Goal: Task Accomplishment & Management: Manage account settings

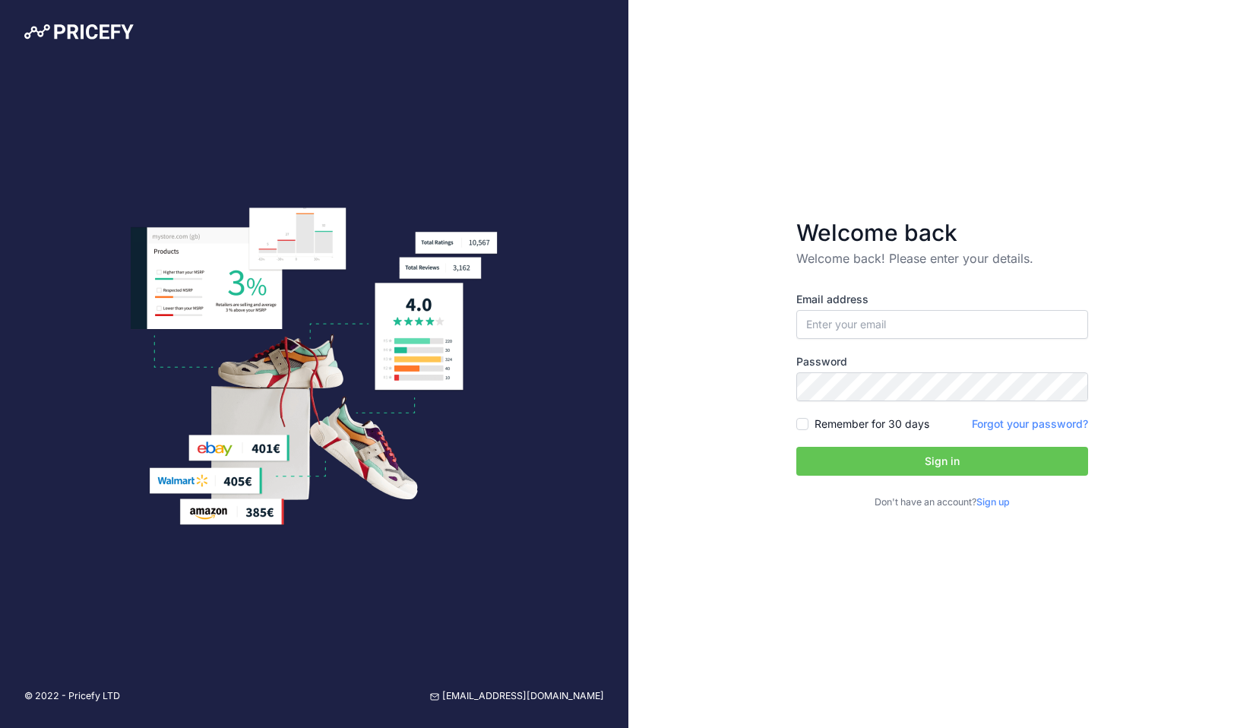
click at [927, 347] on div "Email address Password Remember for 30 days" at bounding box center [942, 401] width 292 height 218
click at [923, 328] on input "email" at bounding box center [942, 324] width 292 height 29
click at [867, 338] on input "email" at bounding box center [942, 324] width 292 height 29
type input "[PERSON_NAME][EMAIL_ADDRESS][PERSON_NAME][DOMAIN_NAME]"
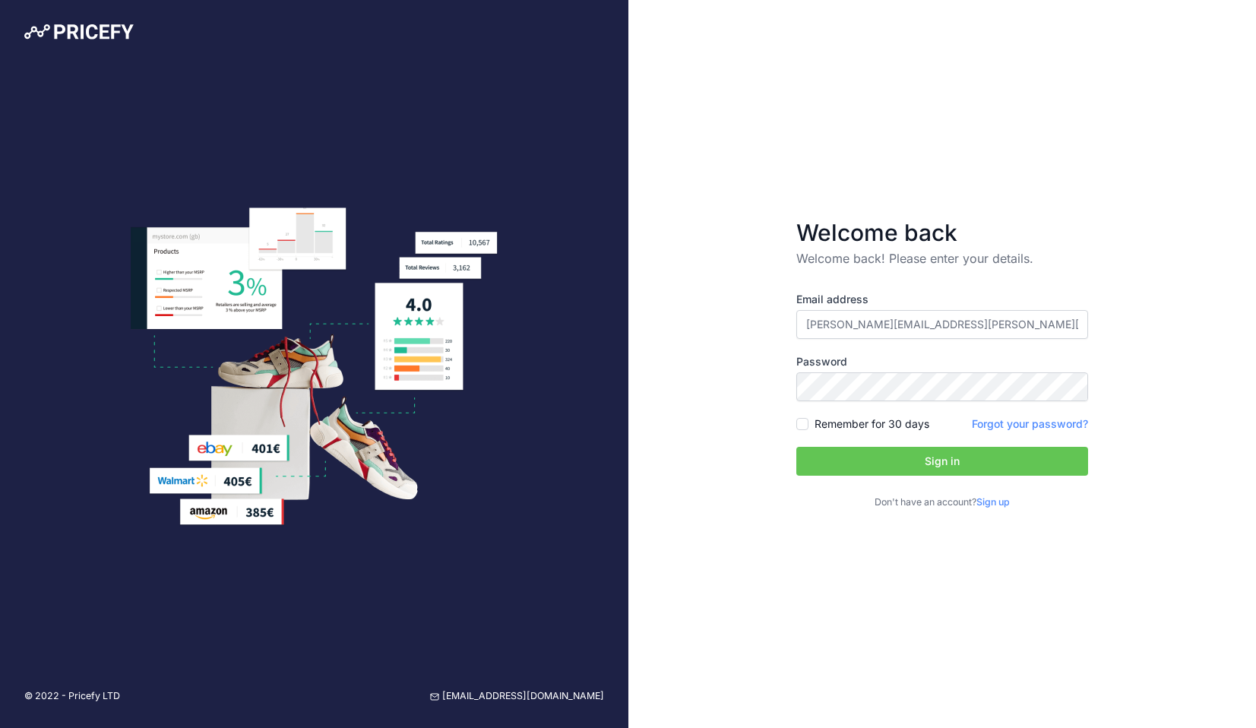
click at [860, 451] on button "Sign in" at bounding box center [942, 461] width 292 height 29
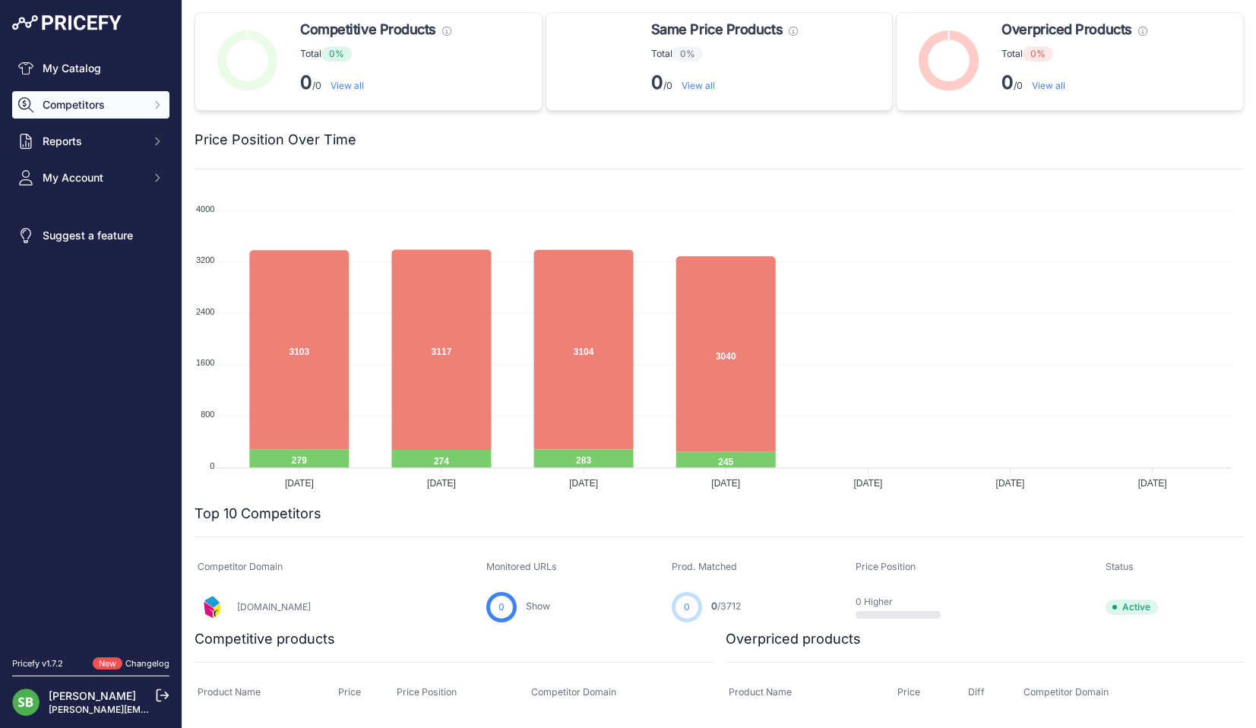
click at [91, 100] on span "Competitors" at bounding box center [93, 104] width 100 height 15
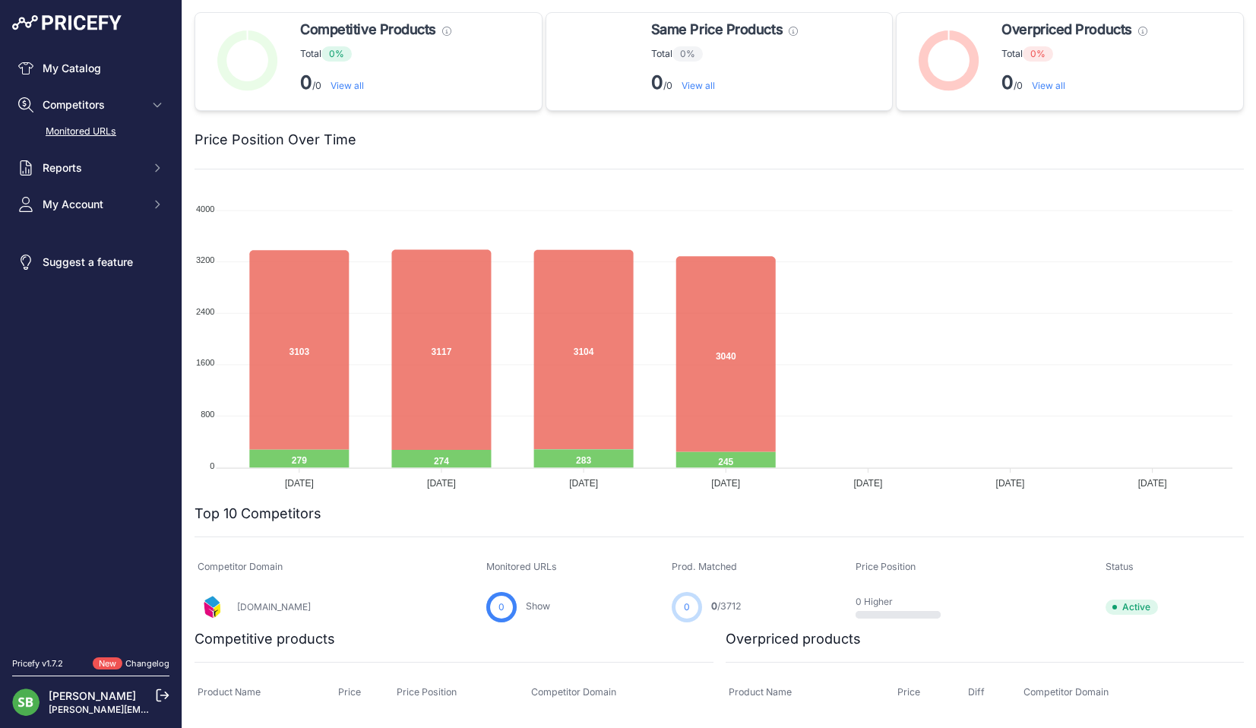
click at [86, 130] on link "Monitored URLs" at bounding box center [90, 132] width 157 height 27
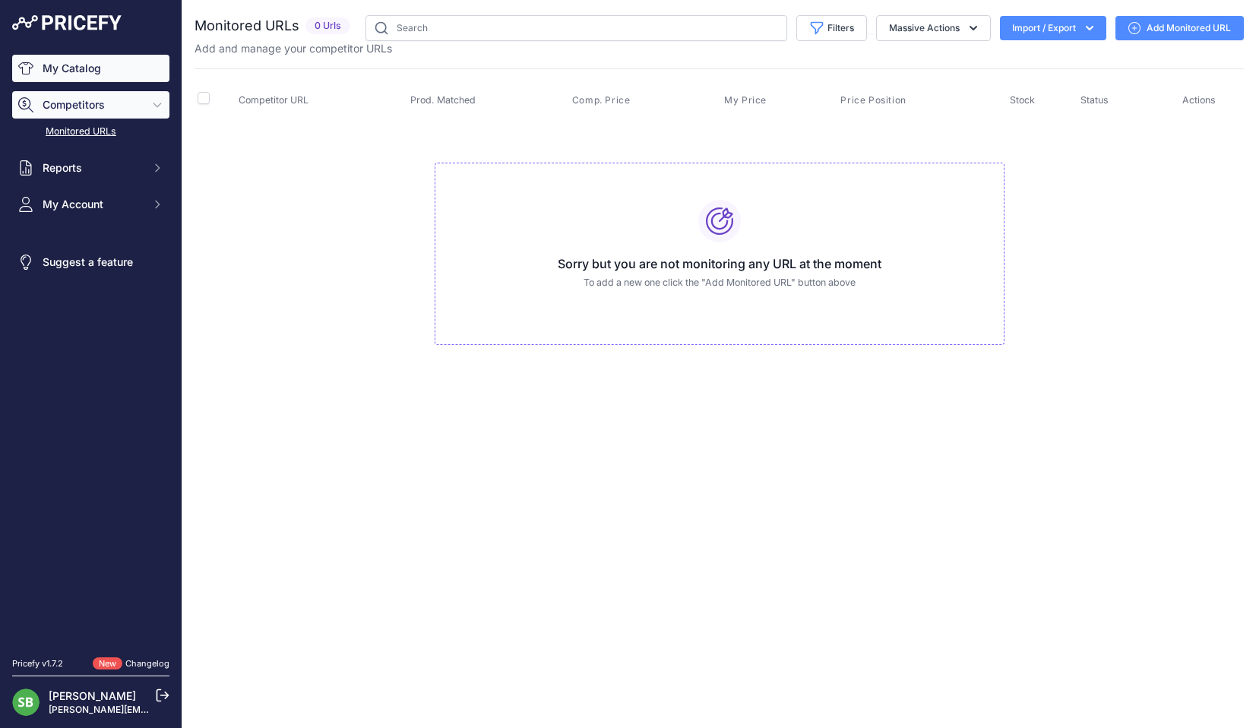
click at [81, 71] on link "My Catalog" at bounding box center [90, 68] width 157 height 27
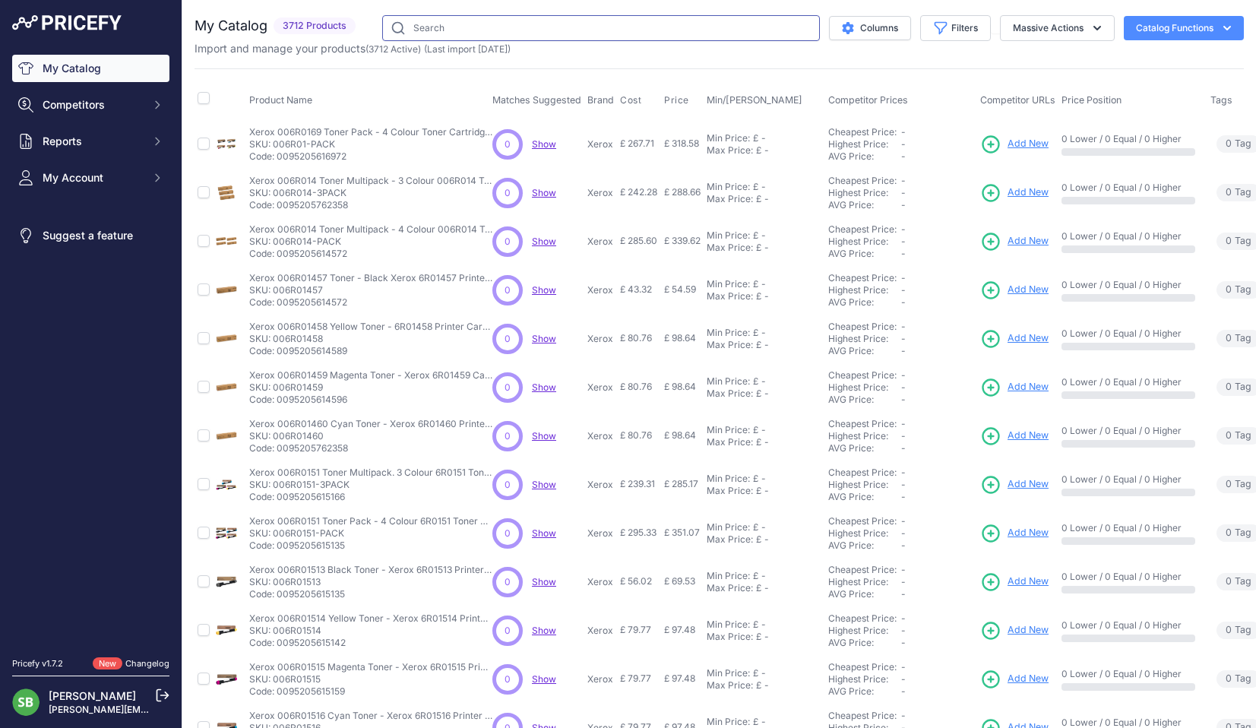
click at [564, 31] on input "text" at bounding box center [601, 28] width 438 height 26
paste input "W1420A"
type input "W1420A"
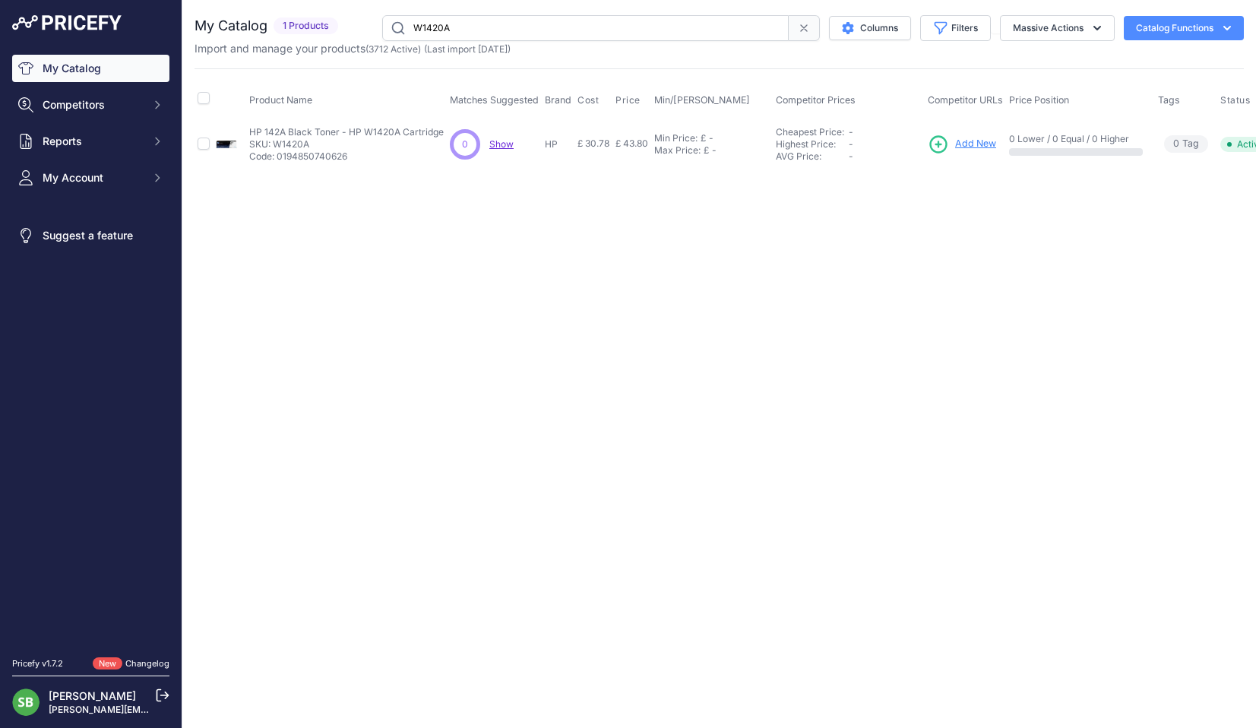
click at [982, 149] on span "Add New" at bounding box center [975, 144] width 41 height 14
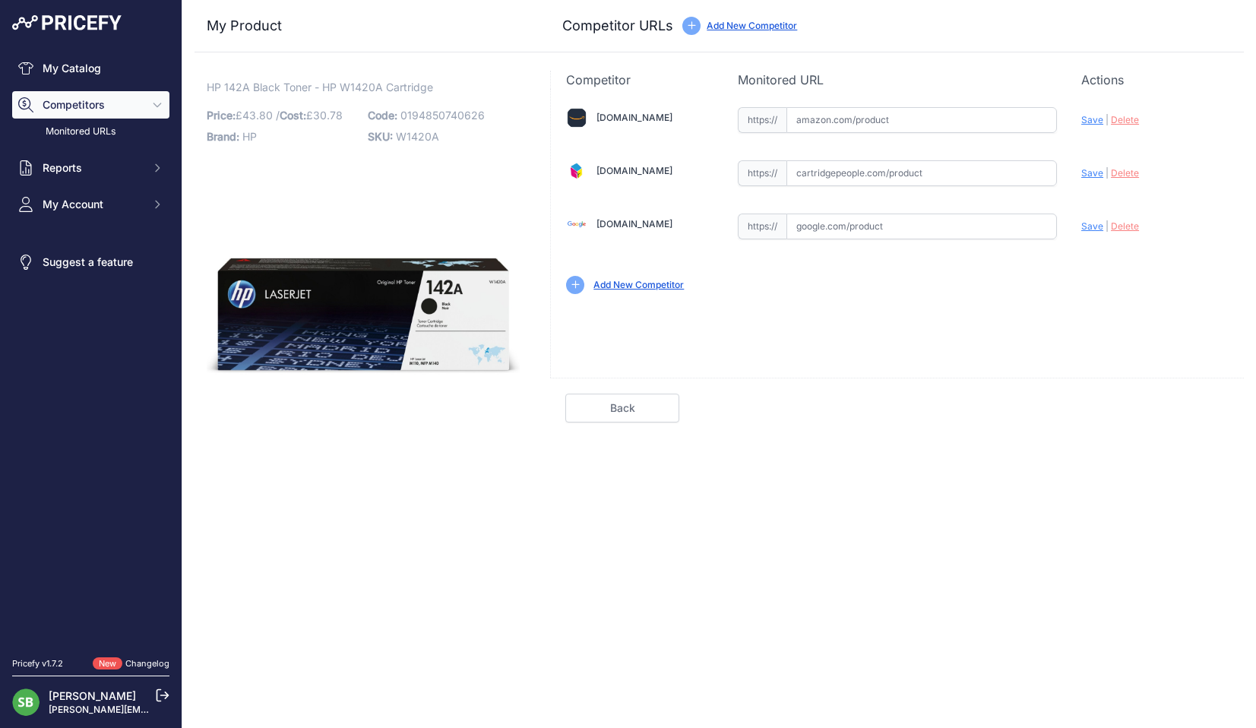
click at [913, 169] on input "text" at bounding box center [922, 173] width 271 height 26
drag, startPoint x: 955, startPoint y: 175, endPoint x: 774, endPoint y: 166, distance: 181.1
click at [775, 166] on div "https:// Valid Invalid" at bounding box center [897, 173] width 319 height 26
paste input "https://www.cartridgepeople.com/Toner/HP-W1420A-Original-Black-Toner-Cartridge-…"
click at [1086, 172] on span "Save" at bounding box center [1092, 172] width 22 height 11
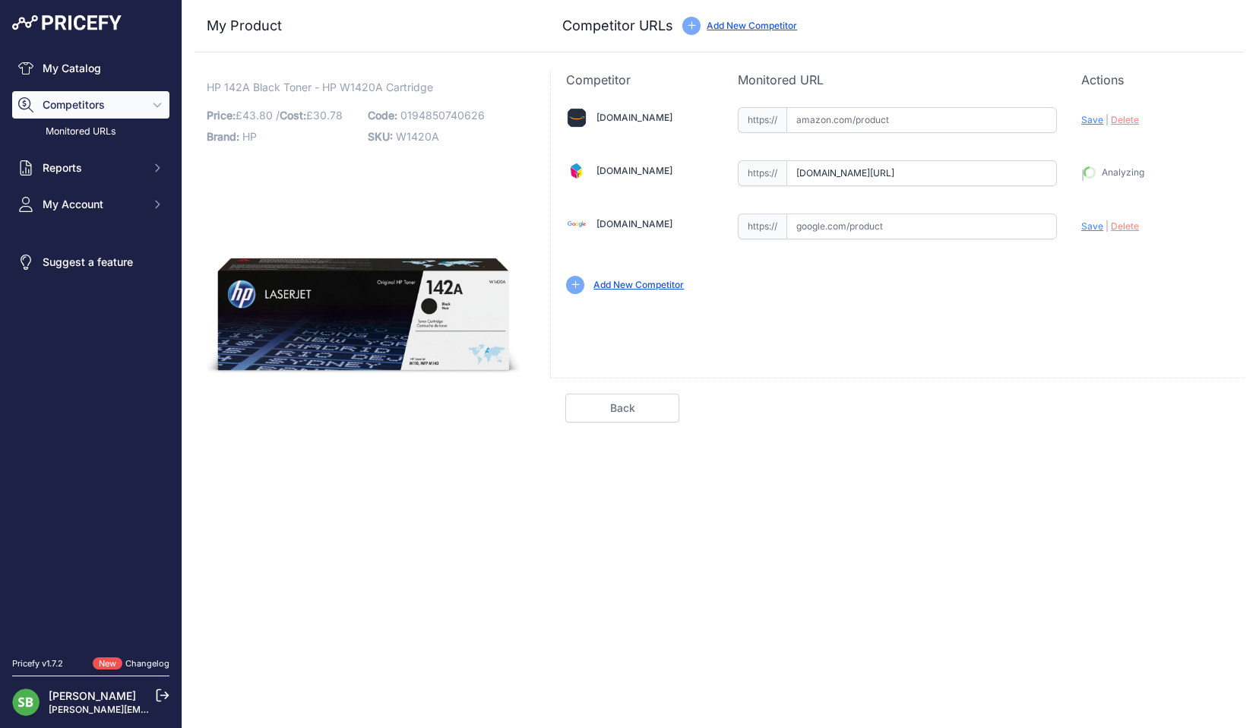
type input "https://www.cartridgepeople.com/Toner/HP-W1420A-Original-Black-Toner-Cartridge-…"
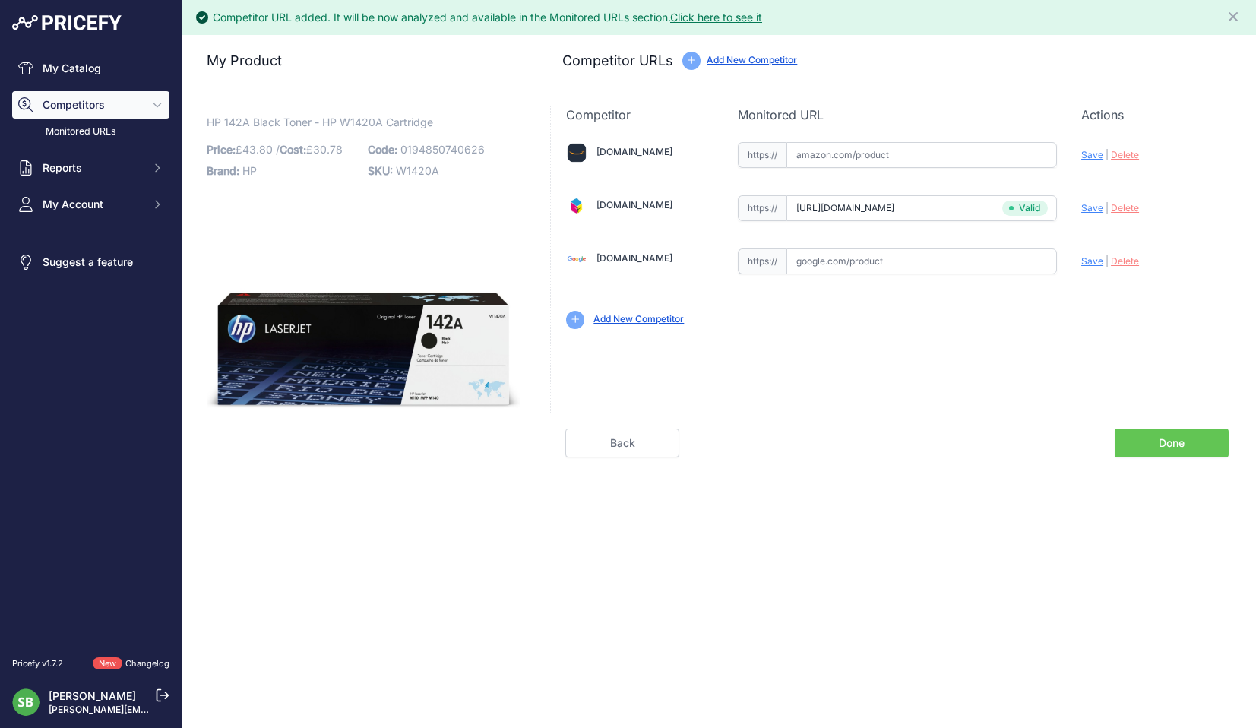
click at [1185, 445] on link "Done" at bounding box center [1172, 443] width 114 height 29
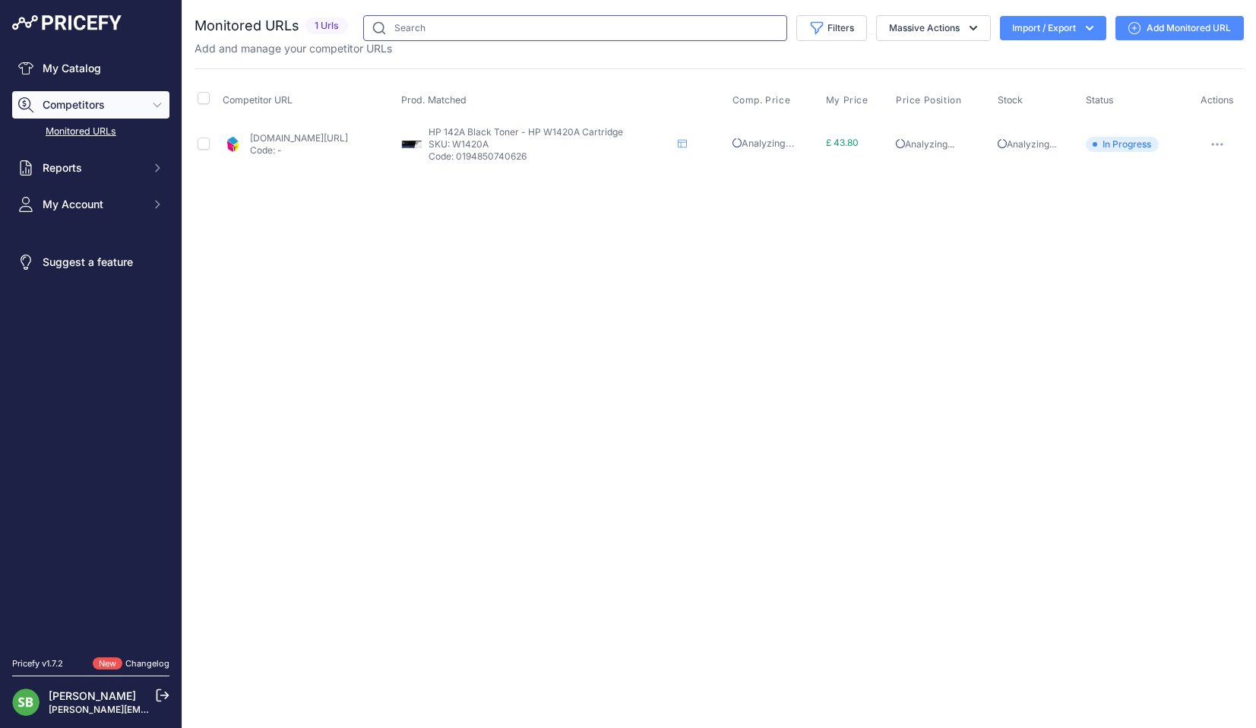
click at [483, 29] on input "text" at bounding box center [575, 28] width 424 height 26
paste input "TN3520"
type input "TN3520"
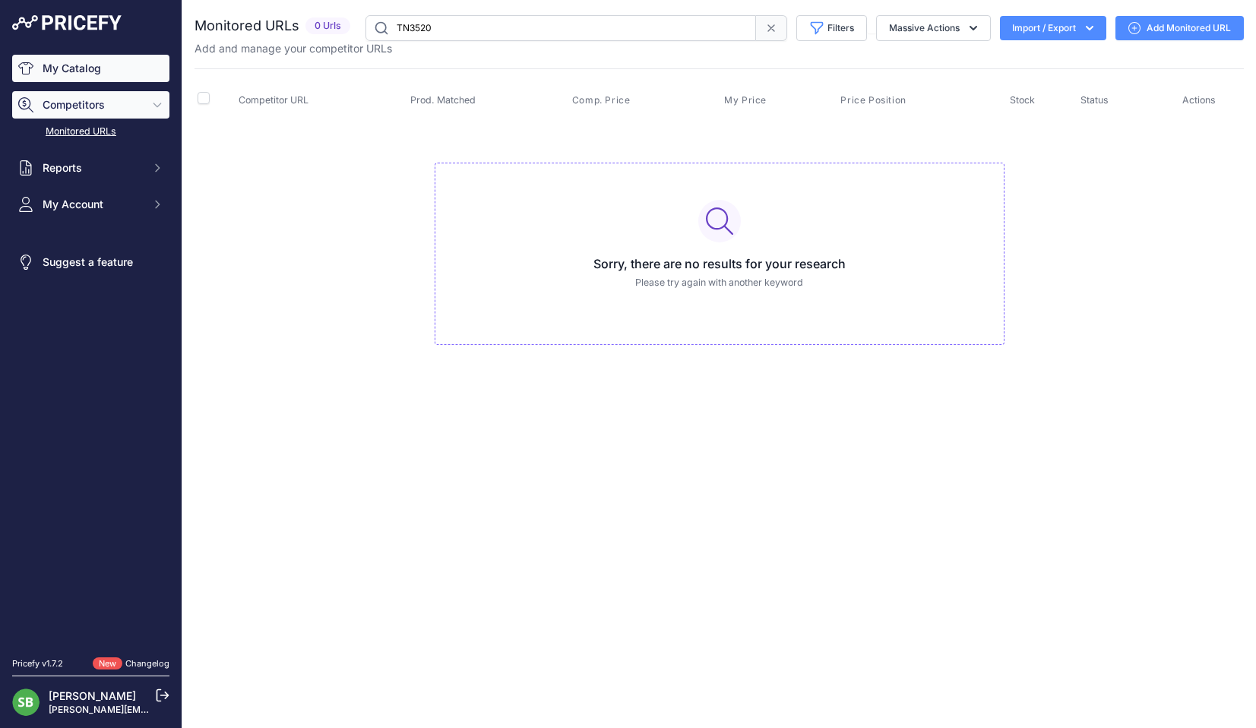
click at [96, 63] on link "My Catalog" at bounding box center [90, 68] width 157 height 27
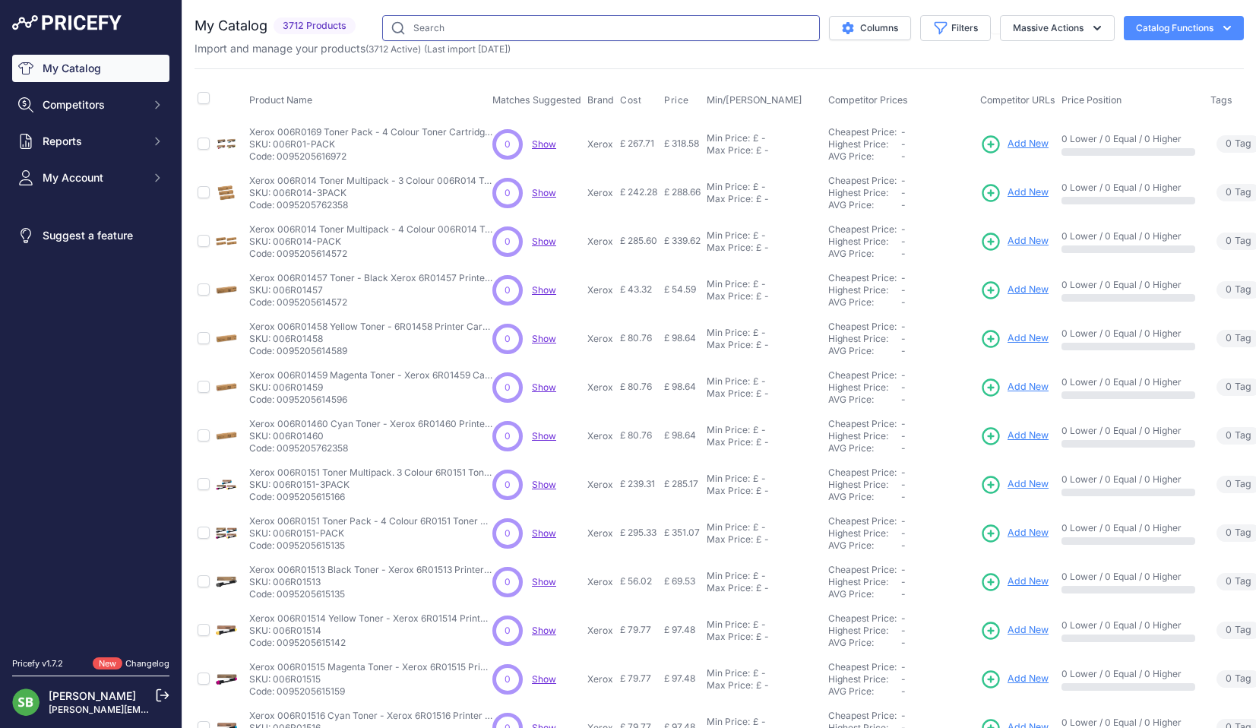
click at [594, 30] on input "text" at bounding box center [601, 28] width 438 height 26
paste input "[URL][DOMAIN_NAME]"
type input "[URL][DOMAIN_NAME]"
drag, startPoint x: 622, startPoint y: 26, endPoint x: 611, endPoint y: 23, distance: 11.1
click at [622, 26] on input "text" at bounding box center [601, 28] width 438 height 26
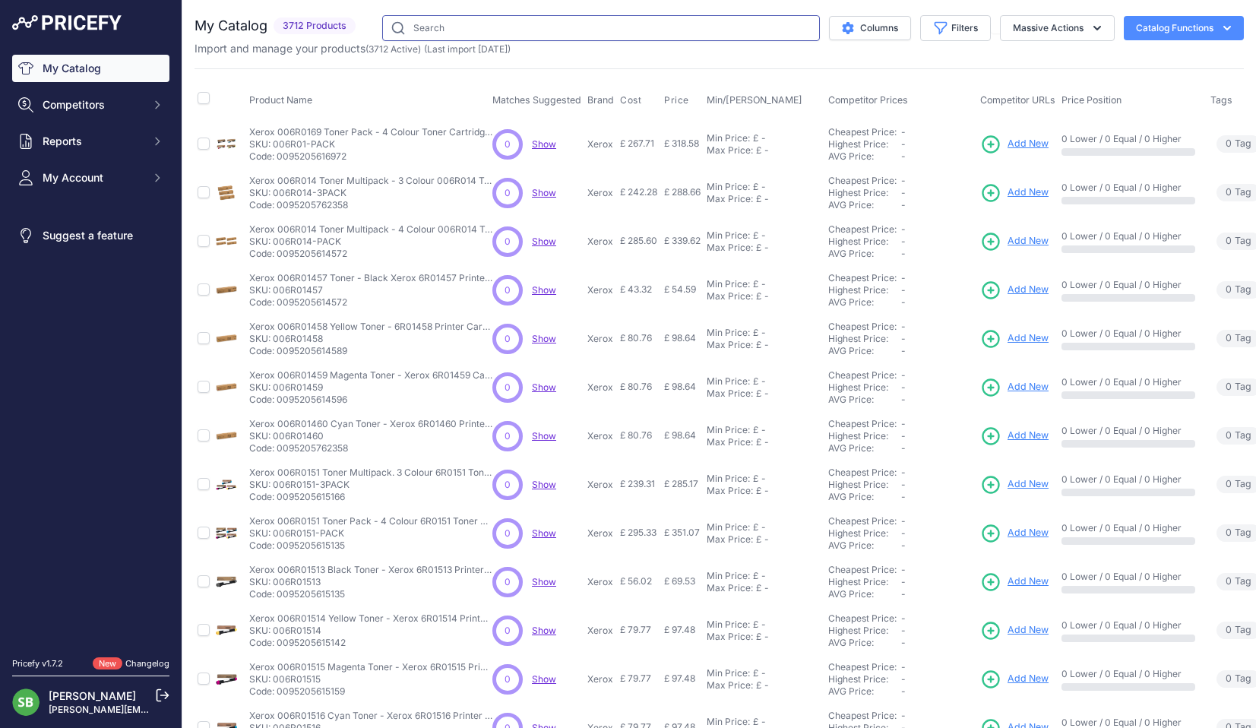
paste input "TN3520"
type input "TN3520"
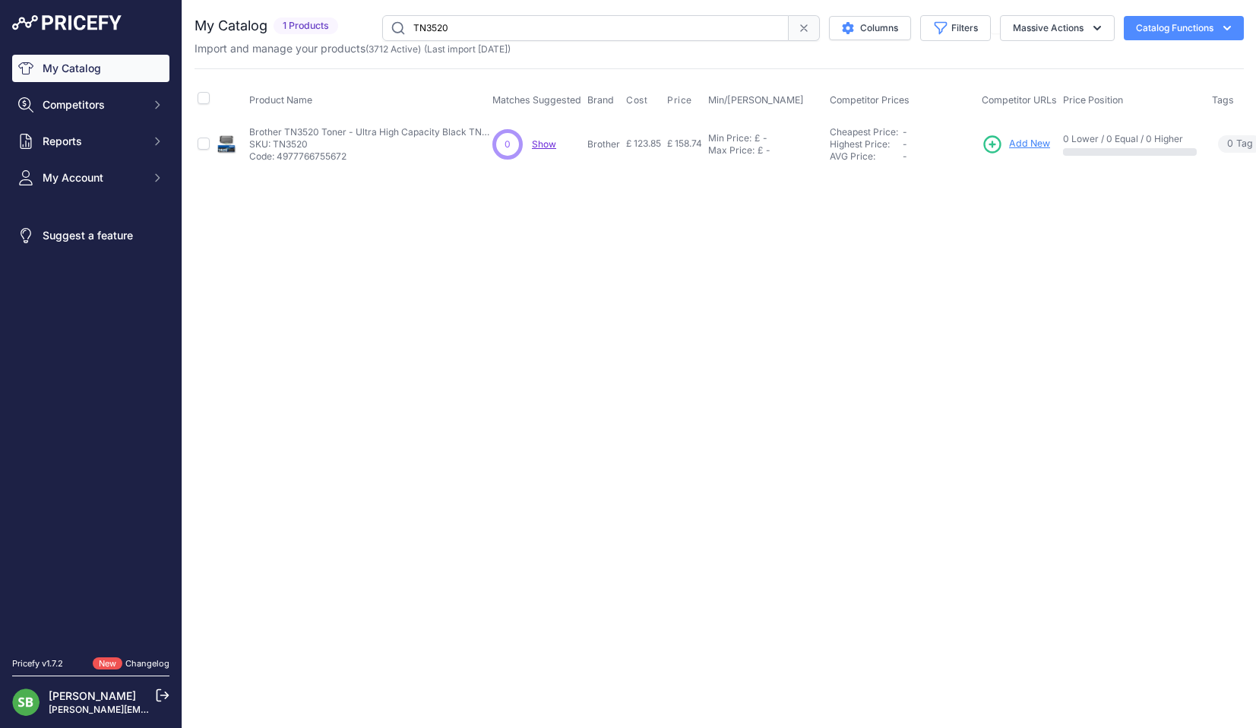
click at [1039, 142] on span "Add New" at bounding box center [1029, 144] width 41 height 14
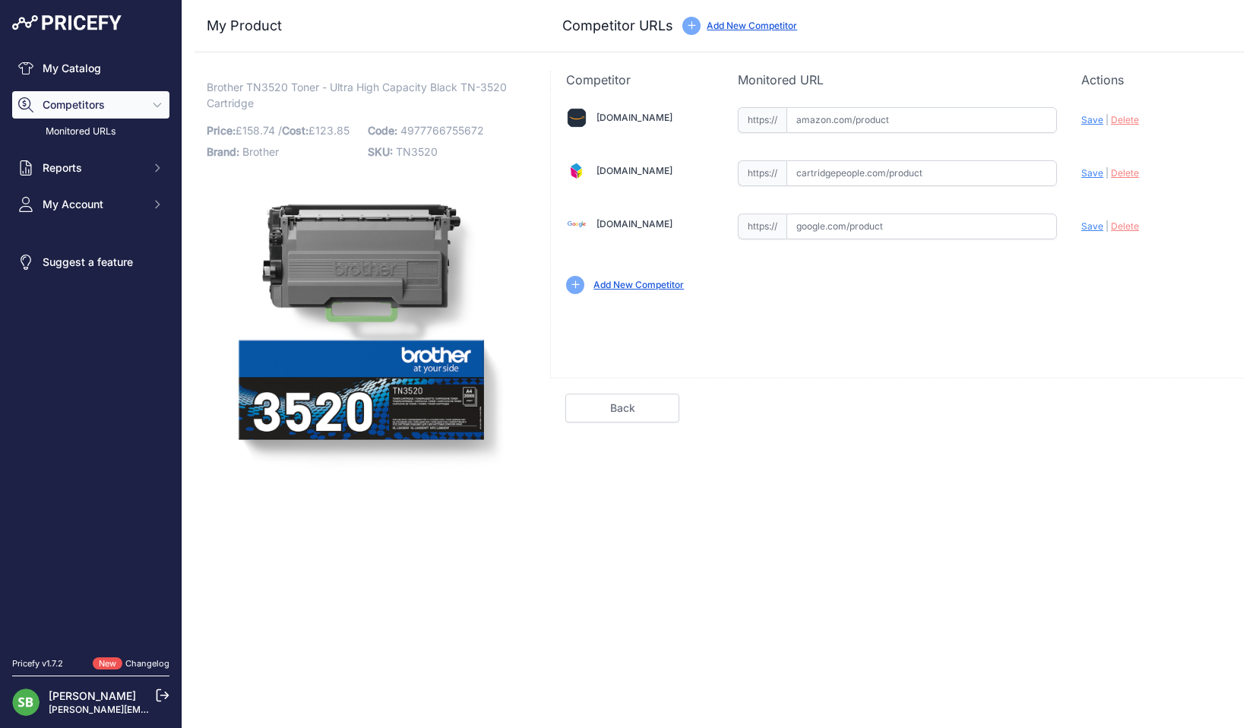
click at [826, 170] on input "text" at bounding box center [922, 173] width 271 height 26
paste input "[URL][DOMAIN_NAME]"
click at [1089, 172] on span "Save" at bounding box center [1092, 172] width 22 height 11
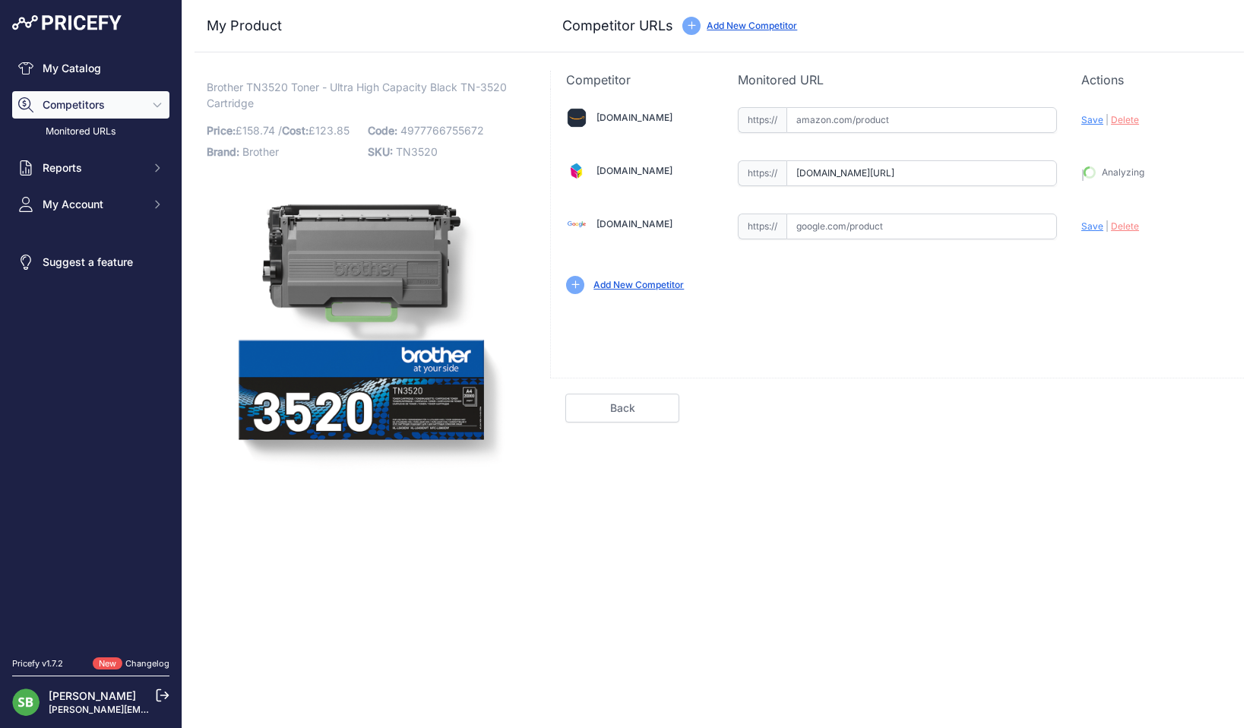
type input "[URL][DOMAIN_NAME]"
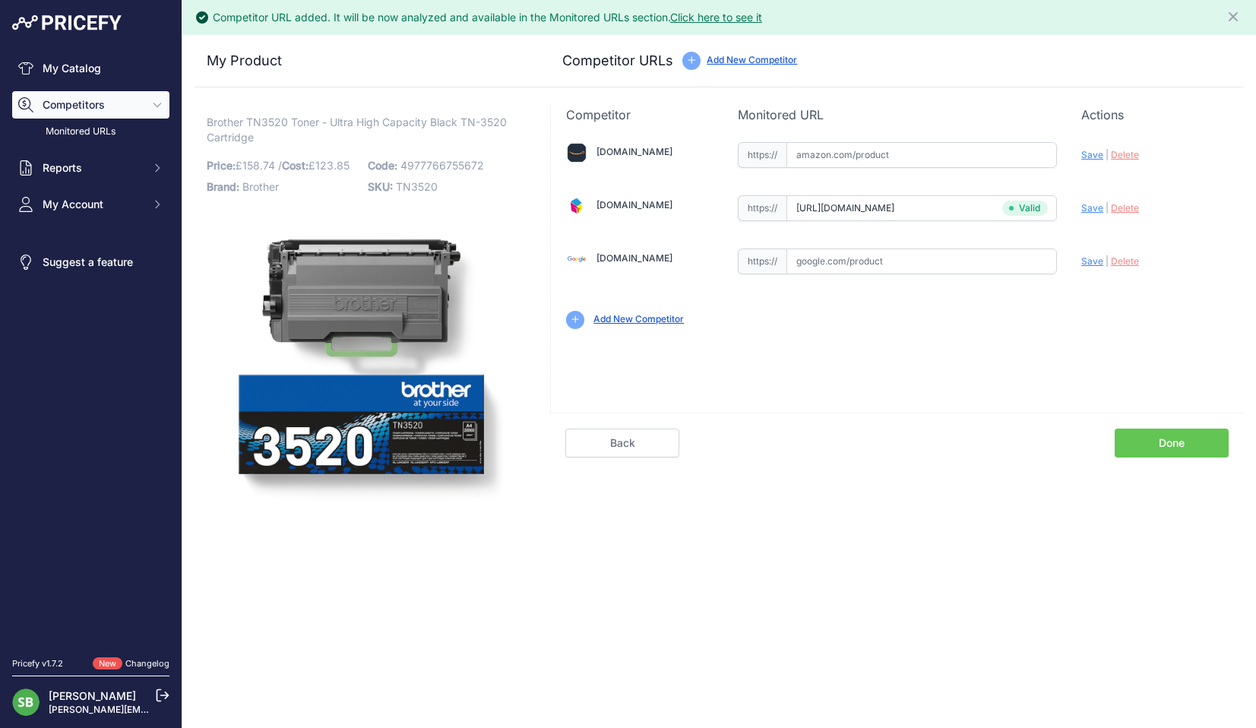
click at [1165, 440] on link "Done" at bounding box center [1172, 443] width 114 height 29
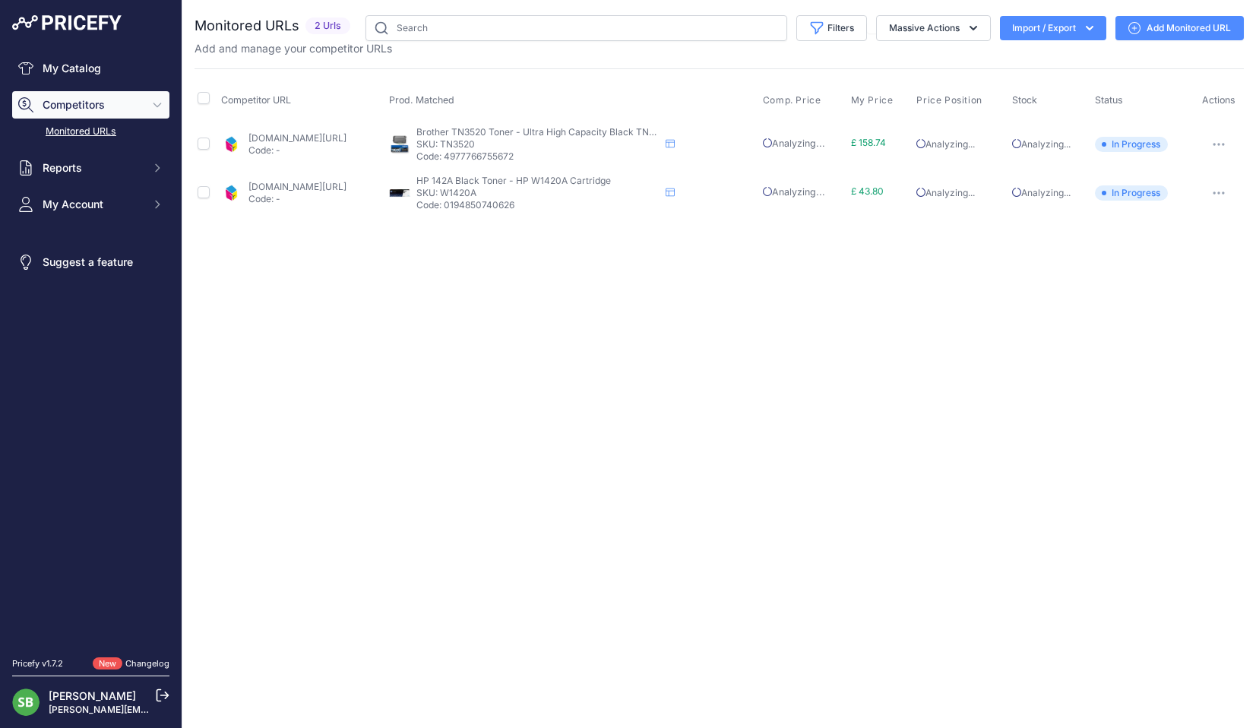
click at [529, 274] on div "Close You are not connected to the internet." at bounding box center [719, 364] width 1074 height 728
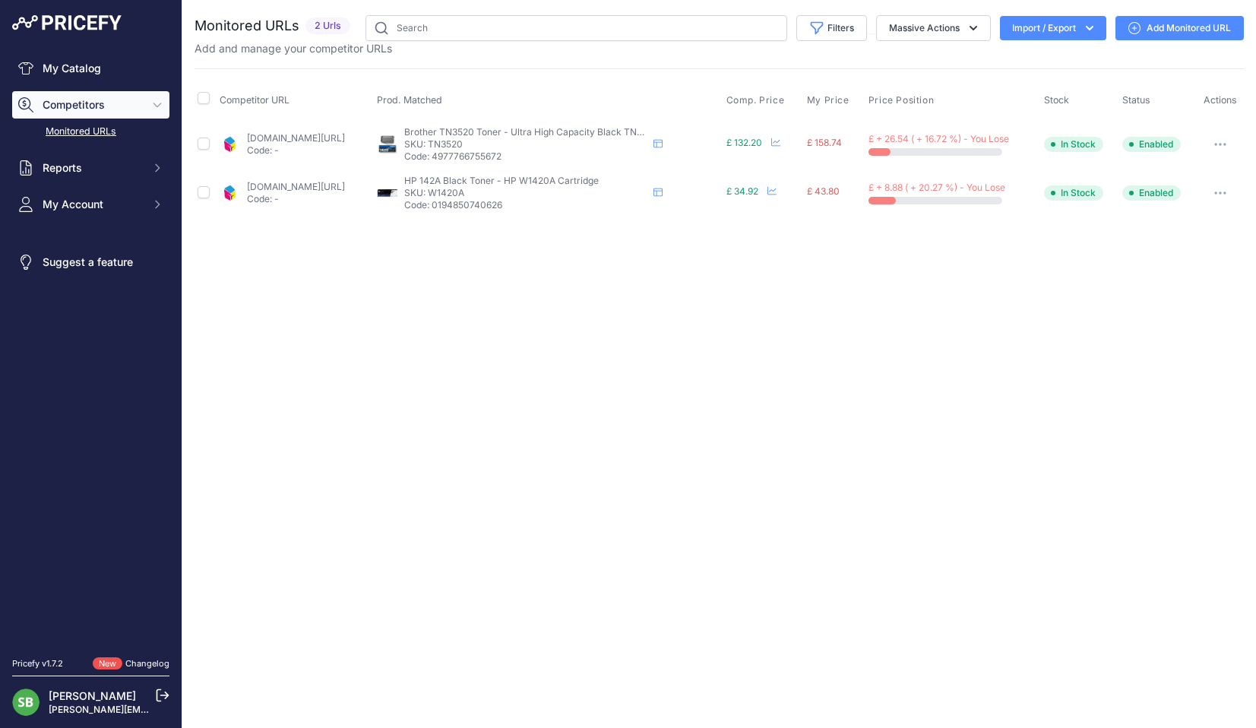
click at [299, 134] on link "cartridgepeople.com/toner/brother-tn-3520-high-high-capacity-original-black-ton…" at bounding box center [296, 137] width 98 height 11
click at [292, 187] on link "cartridgepeople.com/toner/hp-w1420a-original-black-toner-cartridge-28074.html?p…" at bounding box center [296, 186] width 98 height 11
click at [578, 289] on div "Close You are not connected to the internet." at bounding box center [719, 364] width 1074 height 728
click at [326, 135] on link "cartridgepeople.com/toner/brother-tn-3520-high-high-capacity-original-black-ton…" at bounding box center [296, 137] width 98 height 11
click at [295, 189] on link "cartridgepeople.com/toner/hp-w1420a-original-black-toner-cartridge-28074.html?p…" at bounding box center [296, 186] width 98 height 11
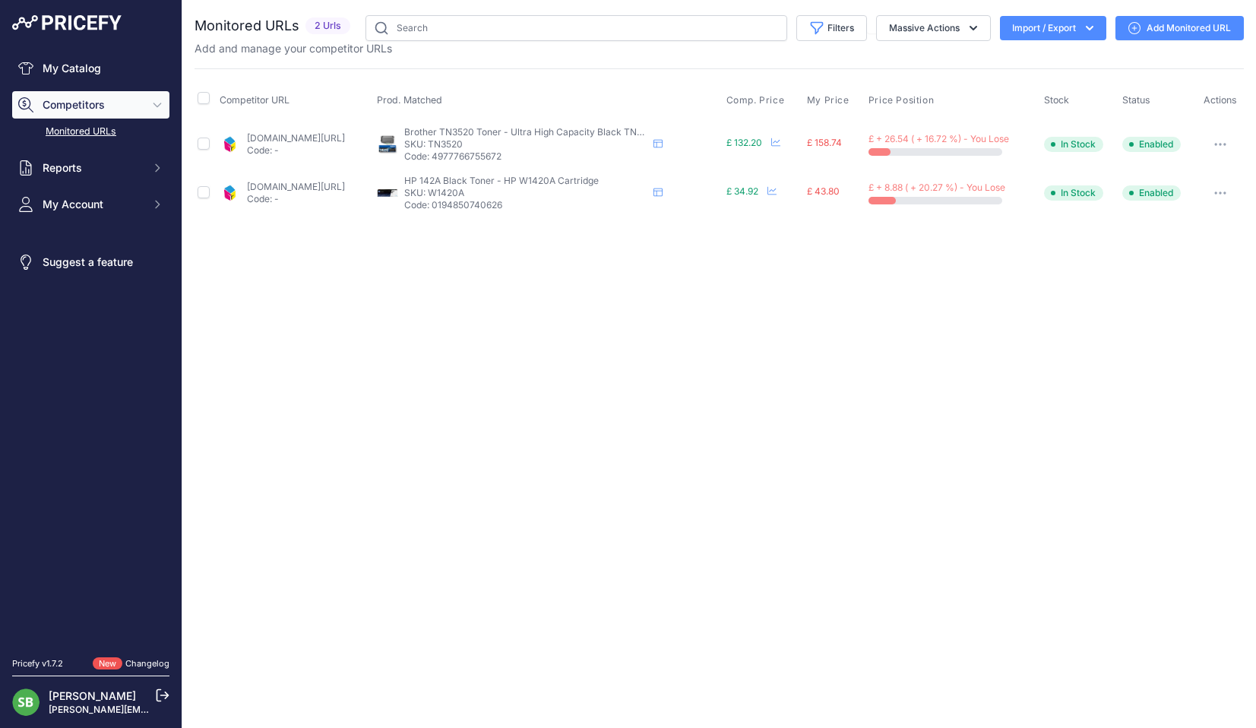
click at [585, 288] on div "Close You are not connected to the internet." at bounding box center [719, 364] width 1074 height 728
click at [345, 139] on link "cartridgepeople.com/toner/brother-tn-3520-high-high-capacity-original-black-ton…" at bounding box center [296, 137] width 98 height 11
drag, startPoint x: 521, startPoint y: 143, endPoint x: 485, endPoint y: 145, distance: 36.5
click at [485, 145] on p "SKU: TN3520" at bounding box center [525, 144] width 243 height 12
copy p "TN3520"
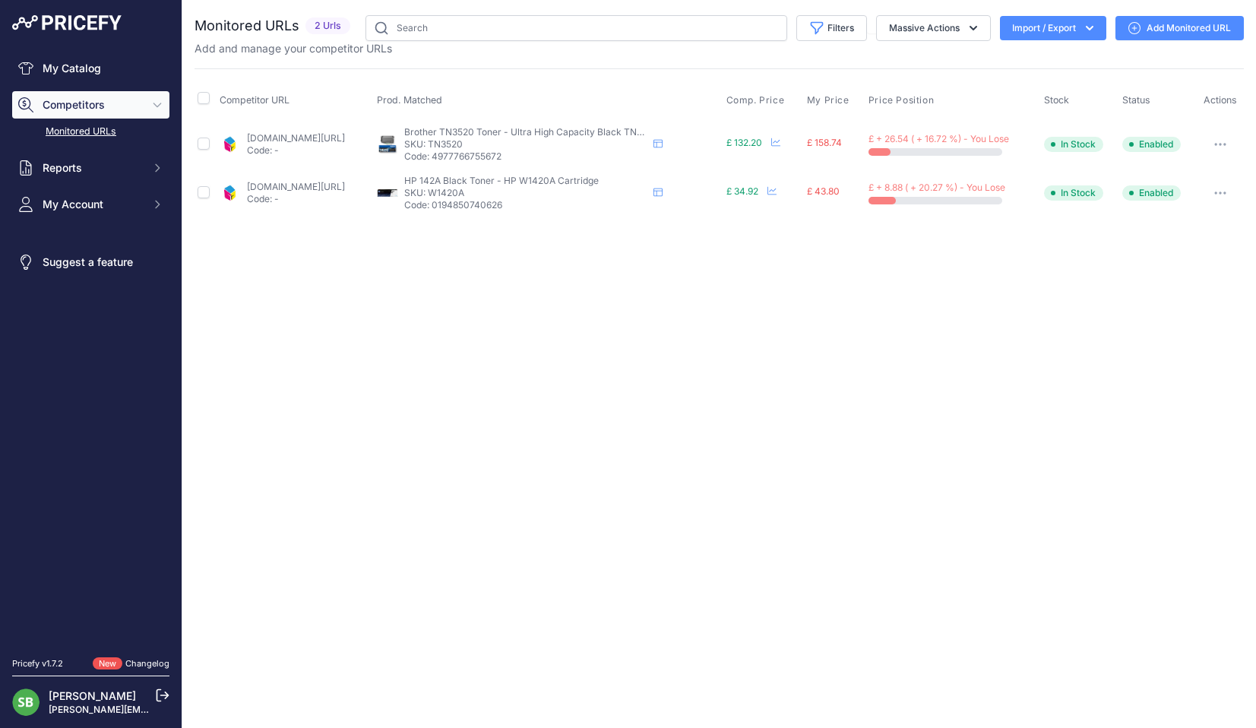
drag, startPoint x: 519, startPoint y: 195, endPoint x: 482, endPoint y: 198, distance: 37.4
click at [482, 198] on p "SKU: W1420A" at bounding box center [525, 193] width 243 height 12
copy p "W1420A"
click at [321, 188] on link "cartridgepeople.com/toner/hp-w1420a-original-black-toner-cartridge-28074.html?p…" at bounding box center [296, 186] width 98 height 11
click at [317, 135] on link "cartridgepeople.com/toner/brother-tn-3520-high-high-capacity-original-black-ton…" at bounding box center [296, 137] width 98 height 11
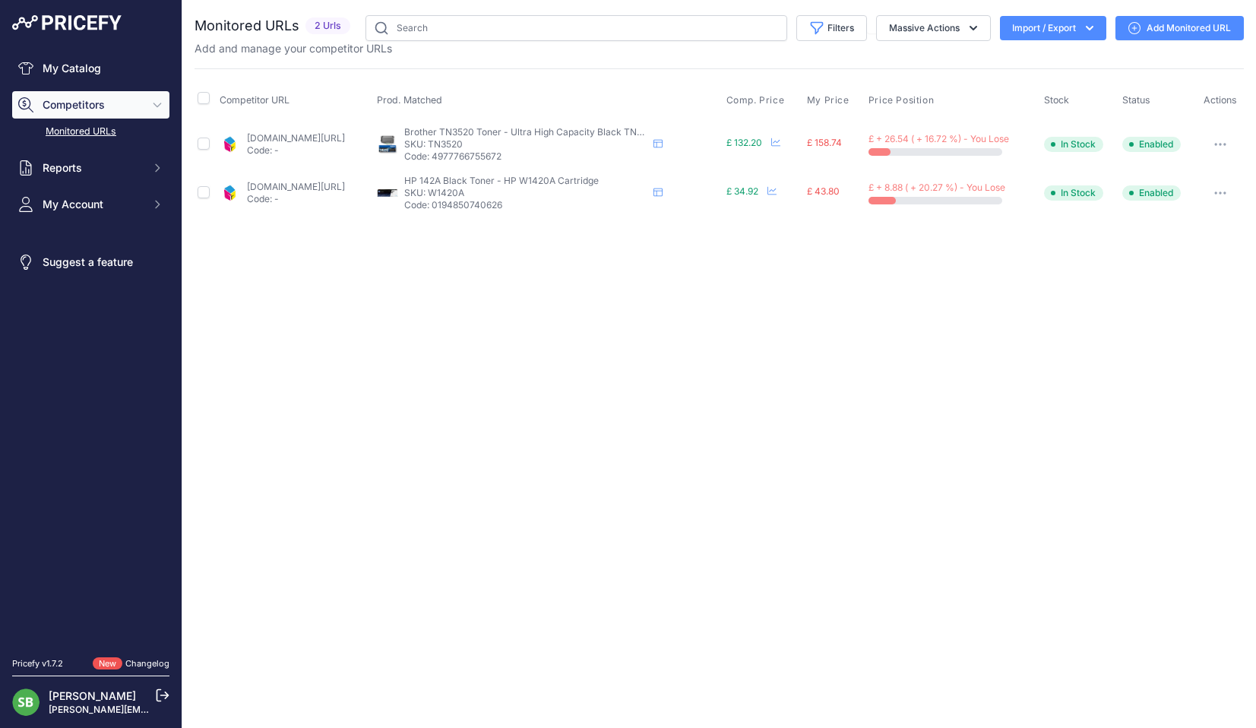
click at [297, 192] on div "cartridgepeople.com/toner/hp-w1420a-original-black-toner-cartridge-28074.html?p…" at bounding box center [296, 193] width 98 height 24
click at [297, 187] on link "cartridgepeople.com/toner/hp-w1420a-original-black-toner-cartridge-28074.html?p…" at bounding box center [296, 186] width 98 height 11
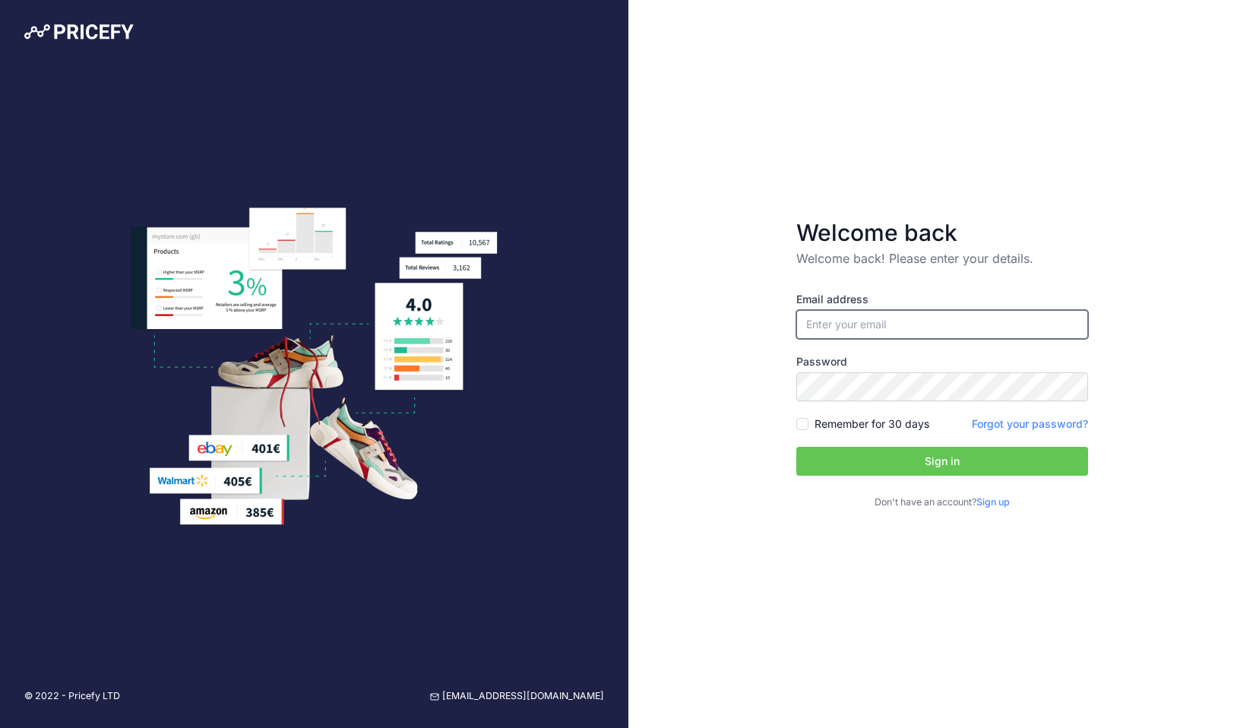
click at [907, 319] on input "email" at bounding box center [942, 324] width 292 height 29
type input "[PERSON_NAME][EMAIL_ADDRESS][PERSON_NAME][DOMAIN_NAME]"
click at [888, 460] on button "Sign in" at bounding box center [942, 461] width 292 height 29
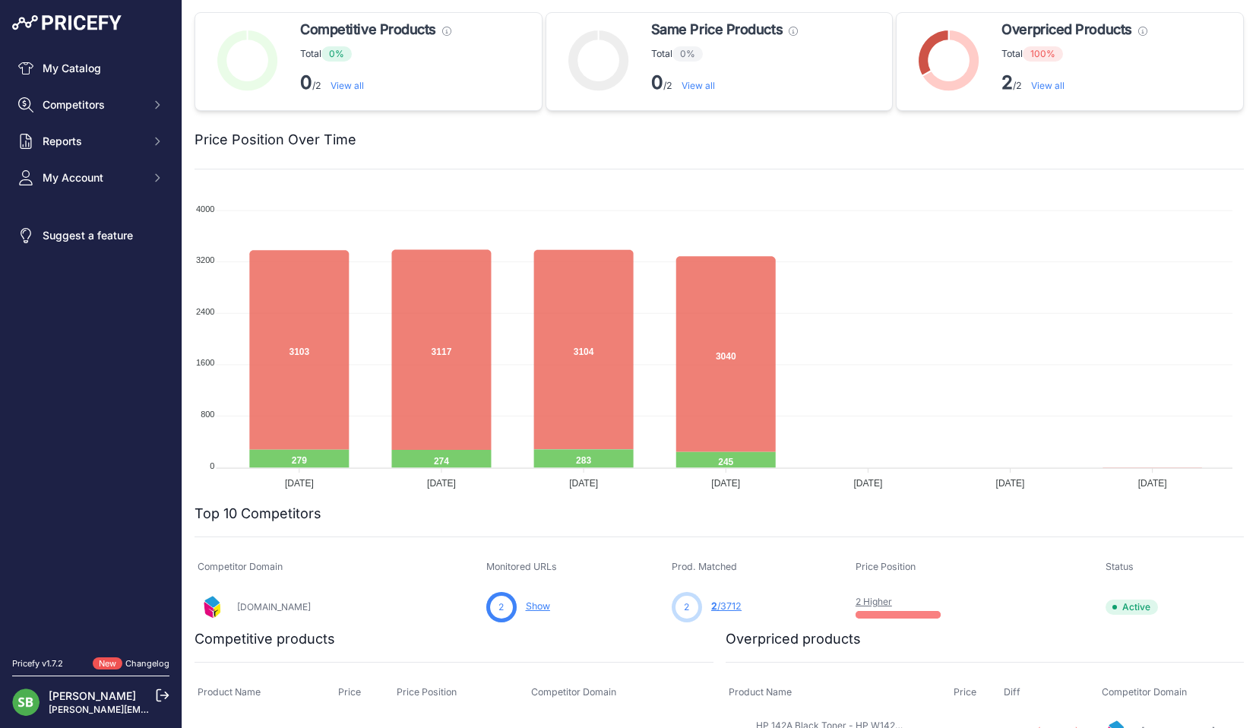
click at [606, 146] on div at bounding box center [800, 139] width 888 height 21
click at [57, 101] on span "Competitors" at bounding box center [93, 104] width 100 height 15
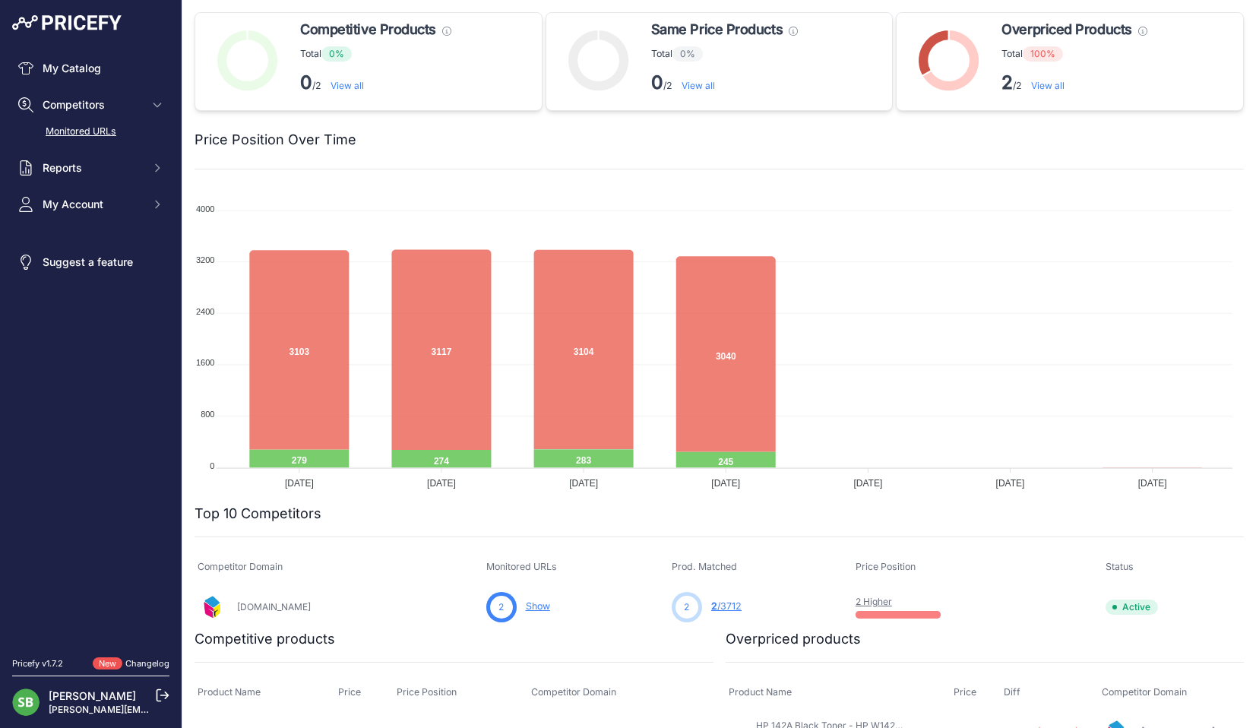
click at [55, 137] on link "Monitored URLs" at bounding box center [90, 132] width 157 height 27
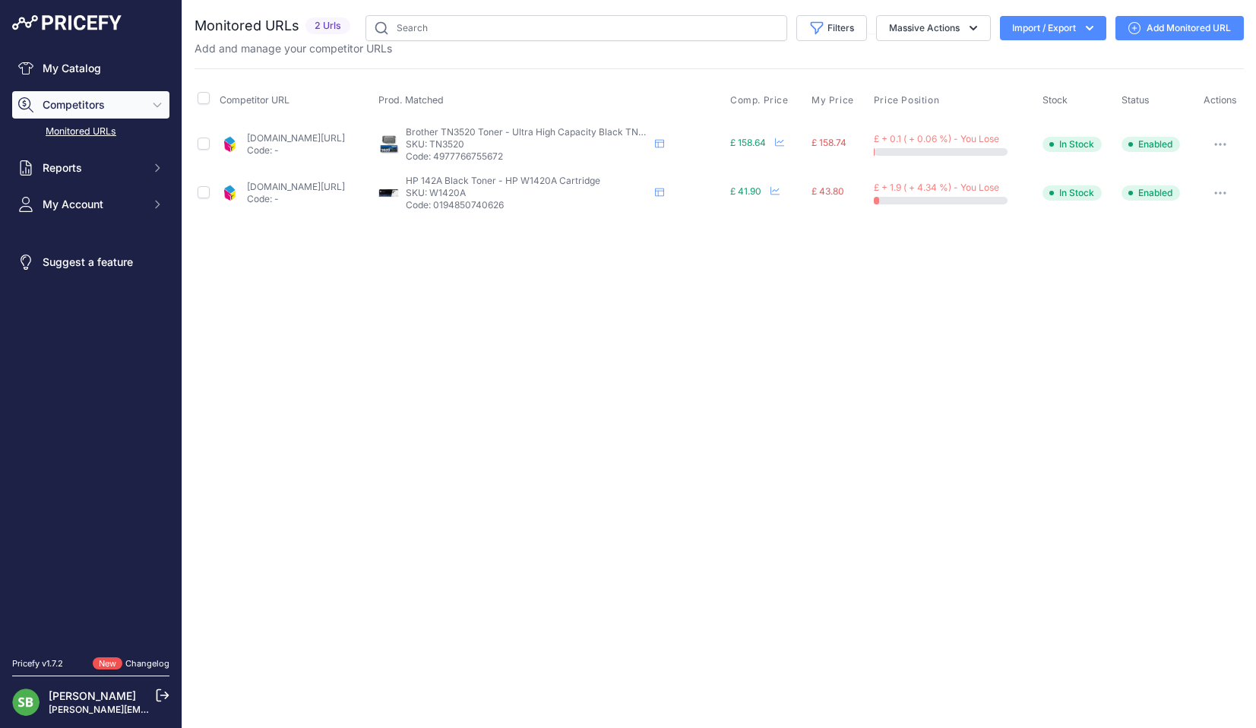
click at [345, 132] on link "cartridgepeople.com/toner/brother-tn-3520-high-high-capacity-original-black-ton…" at bounding box center [296, 137] width 98 height 11
click at [261, 197] on p "Code: -" at bounding box center [296, 199] width 98 height 12
click at [337, 185] on link "cartridgepeople.com/toner/hp-w1420a-original-black-toner-cartridge-28074.html?p…" at bounding box center [296, 186] width 98 height 11
click at [617, 327] on div "Close You are not connected to the internet." at bounding box center [719, 364] width 1074 height 728
click at [1045, 29] on button "Import / Export" at bounding box center [1053, 28] width 106 height 24
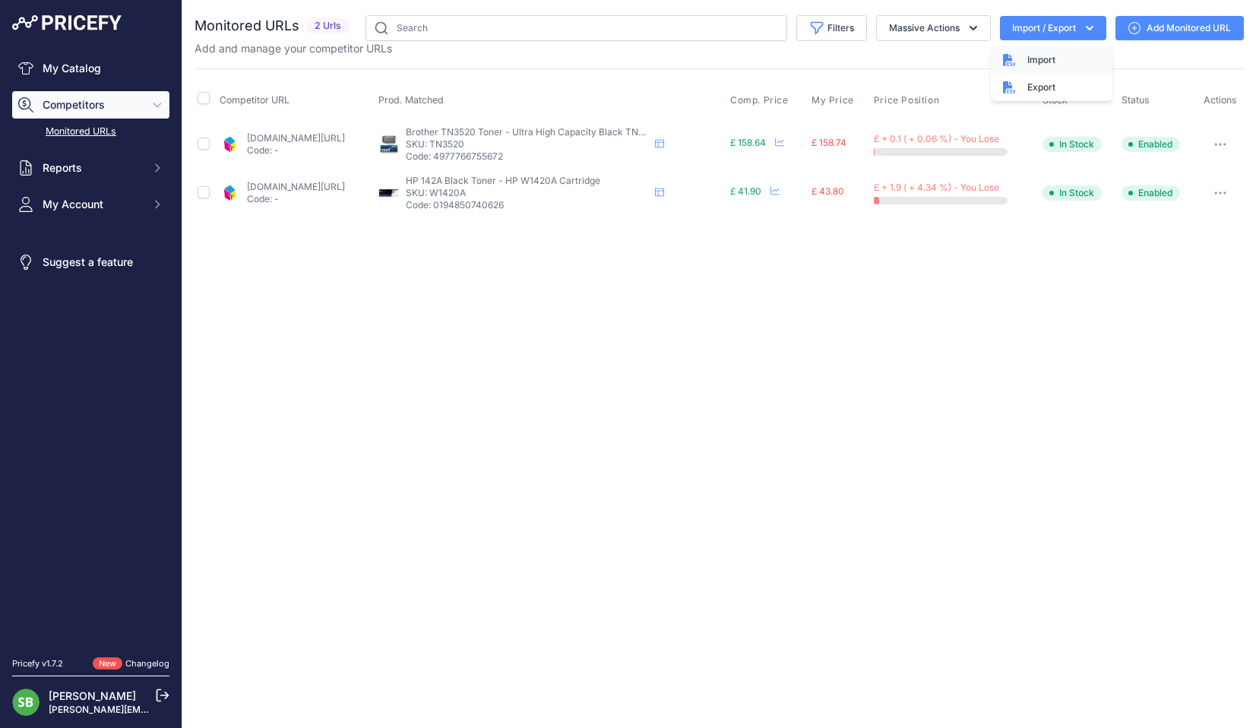
click at [1040, 54] on span "Import" at bounding box center [1041, 60] width 28 height 12
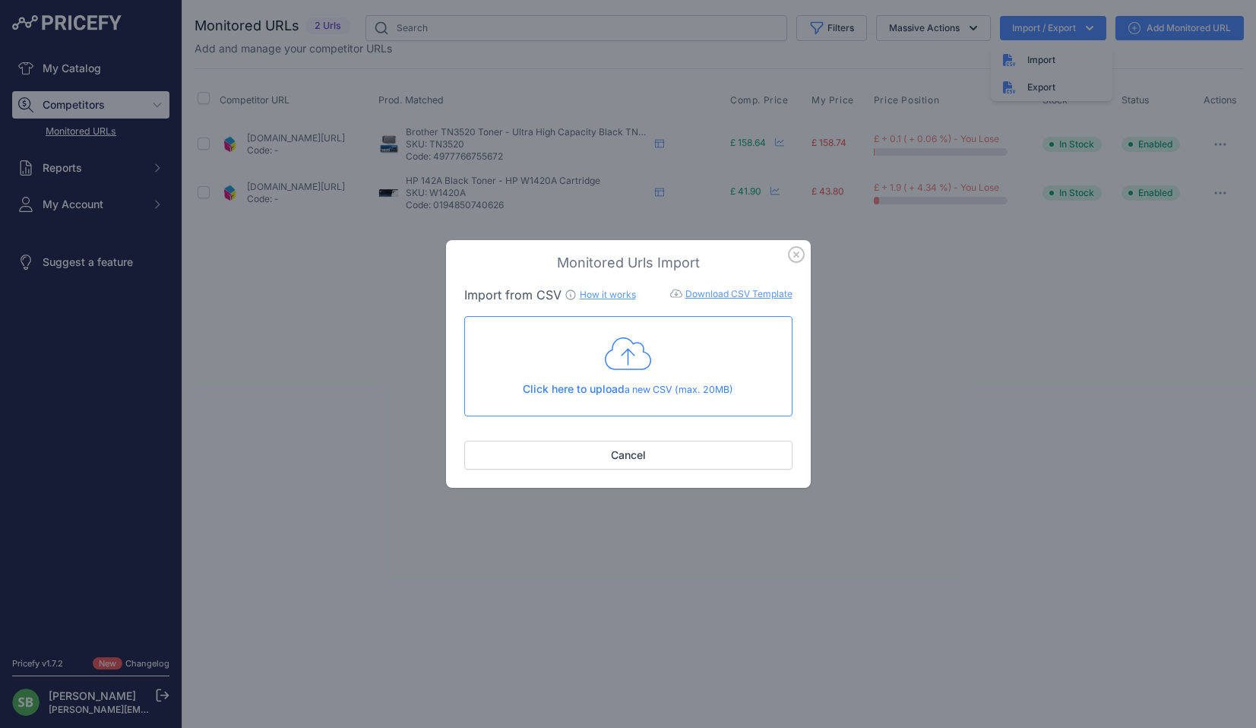
click at [641, 388] on p "Click here to upload a new CSV (max. 20MB)" at bounding box center [628, 389] width 302 height 16
